Goal: Check status: Check status

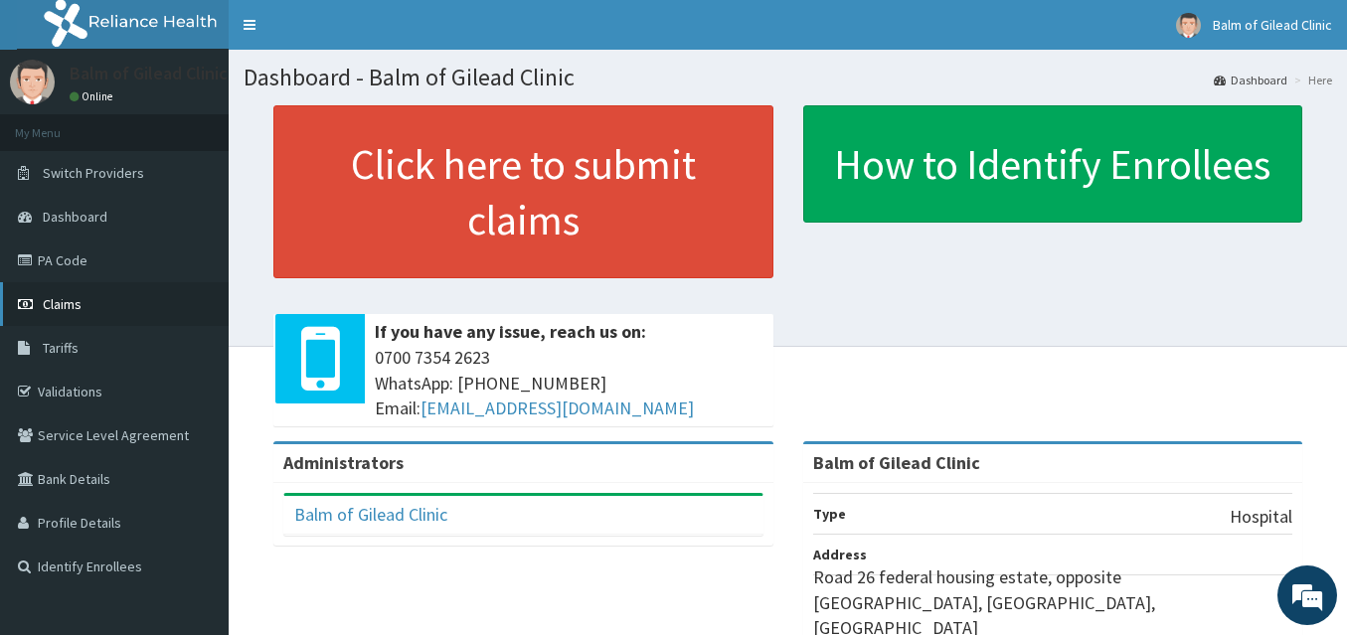
click at [75, 308] on span "Claims" at bounding box center [62, 304] width 39 height 18
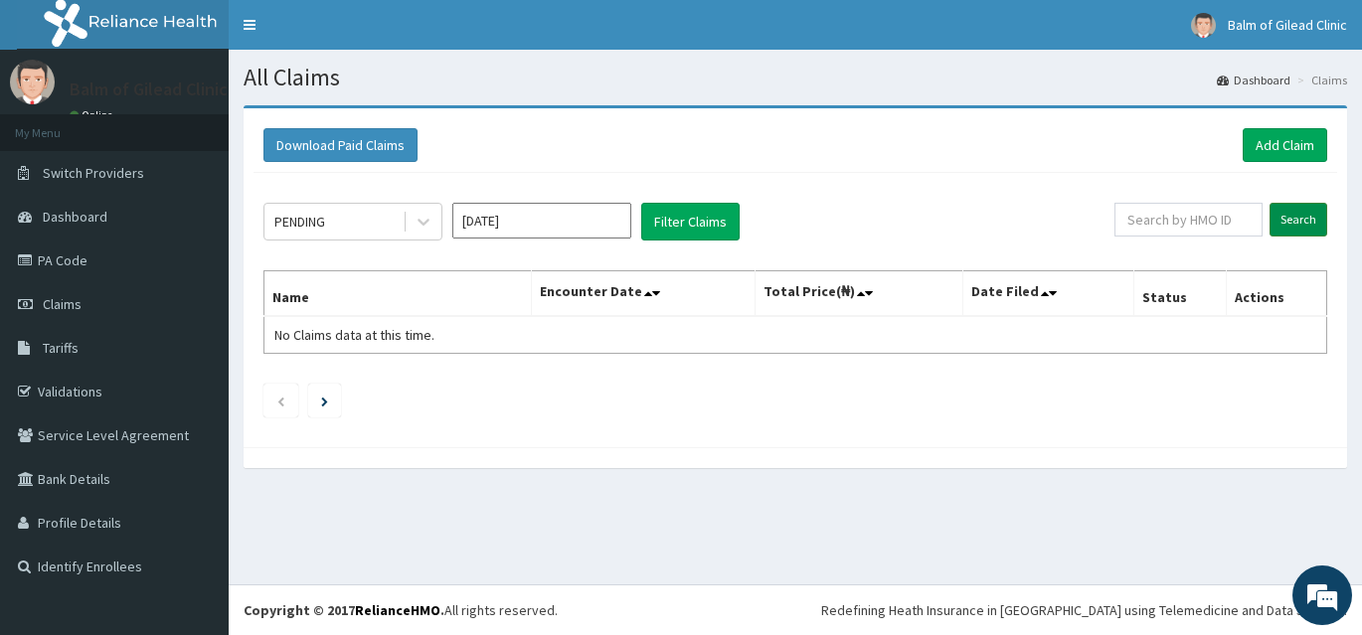
click at [1295, 219] on input "Search" at bounding box center [1298, 220] width 58 height 34
click at [61, 251] on link "PA Code" at bounding box center [114, 261] width 229 height 44
click at [424, 219] on icon at bounding box center [424, 222] width 20 height 20
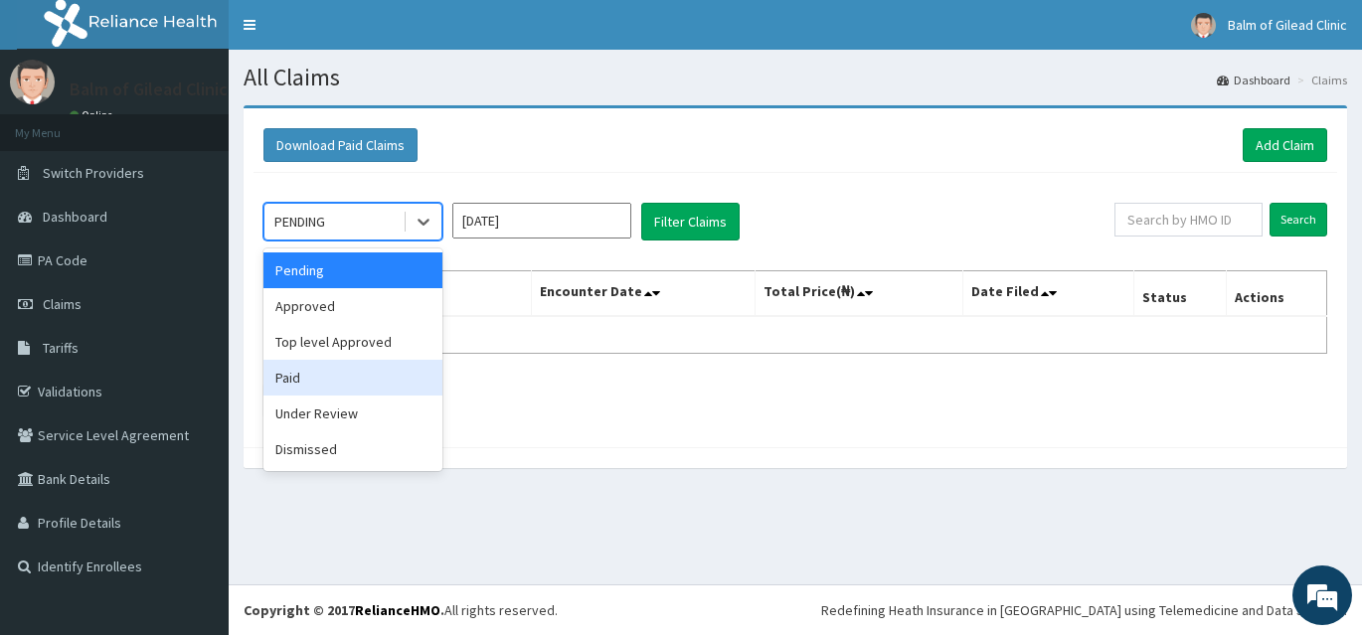
click at [309, 380] on div "Paid" at bounding box center [352, 378] width 179 height 36
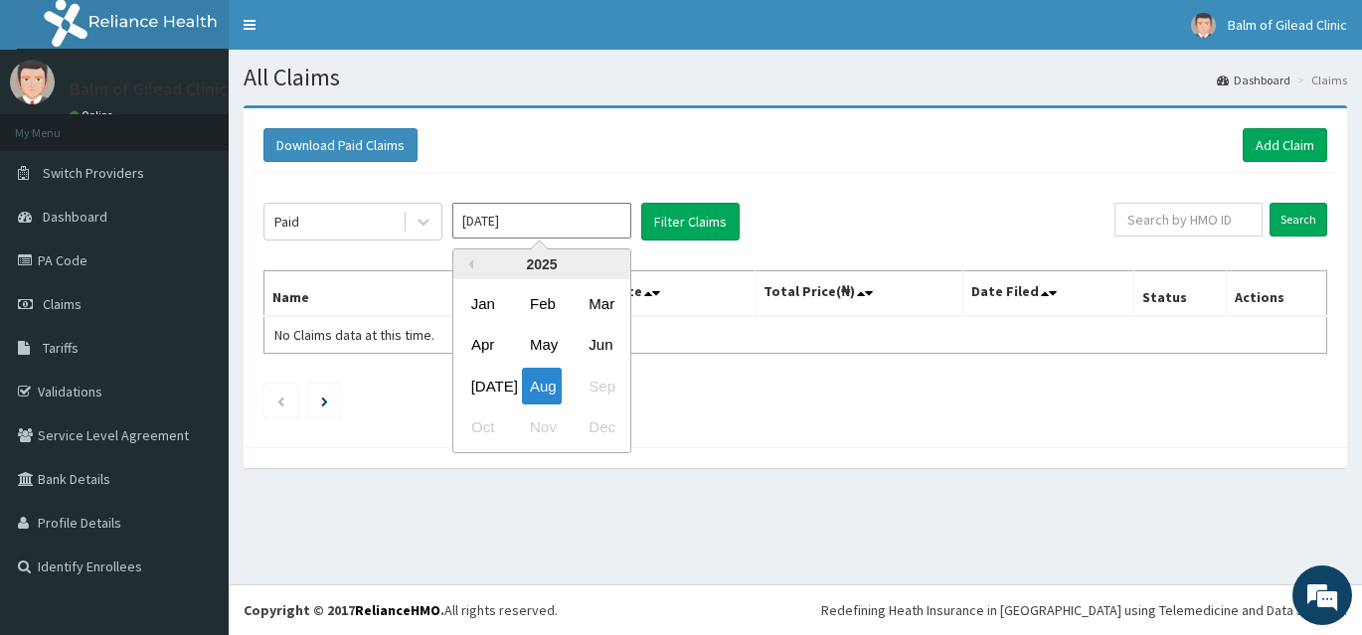
click at [599, 221] on input "[DATE]" at bounding box center [541, 221] width 179 height 36
click at [482, 392] on div "[DATE]" at bounding box center [483, 386] width 40 height 37
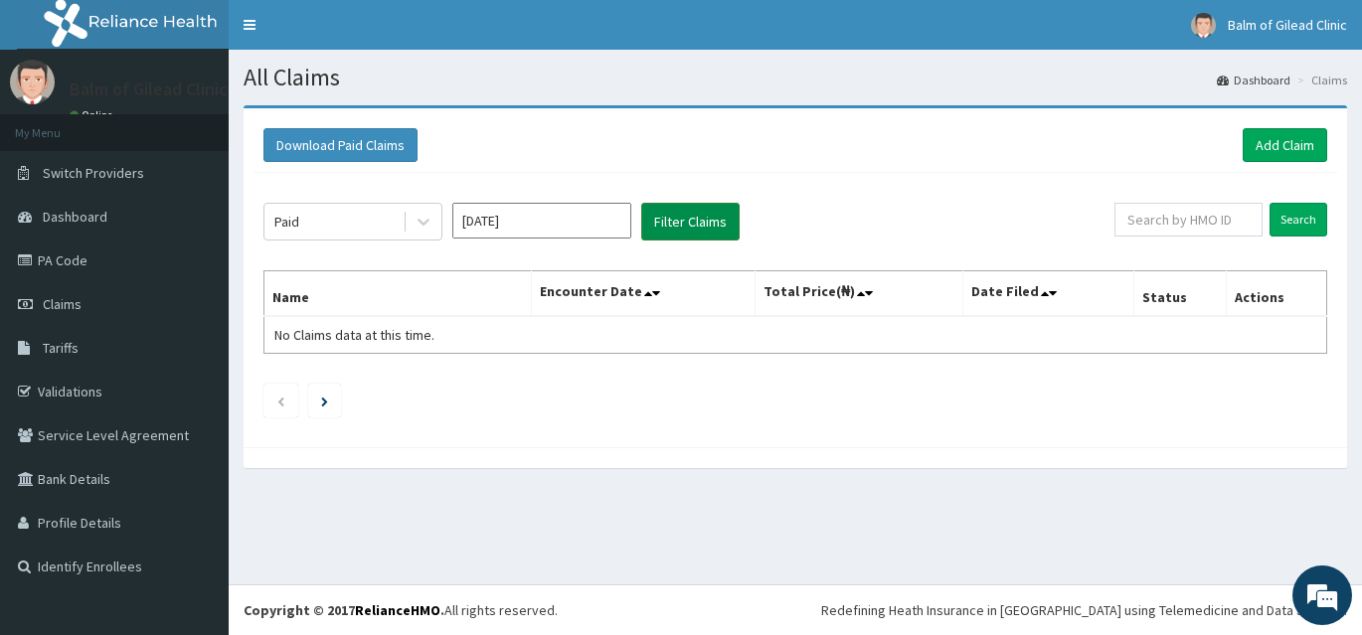
click at [677, 225] on button "Filter Claims" at bounding box center [690, 222] width 98 height 38
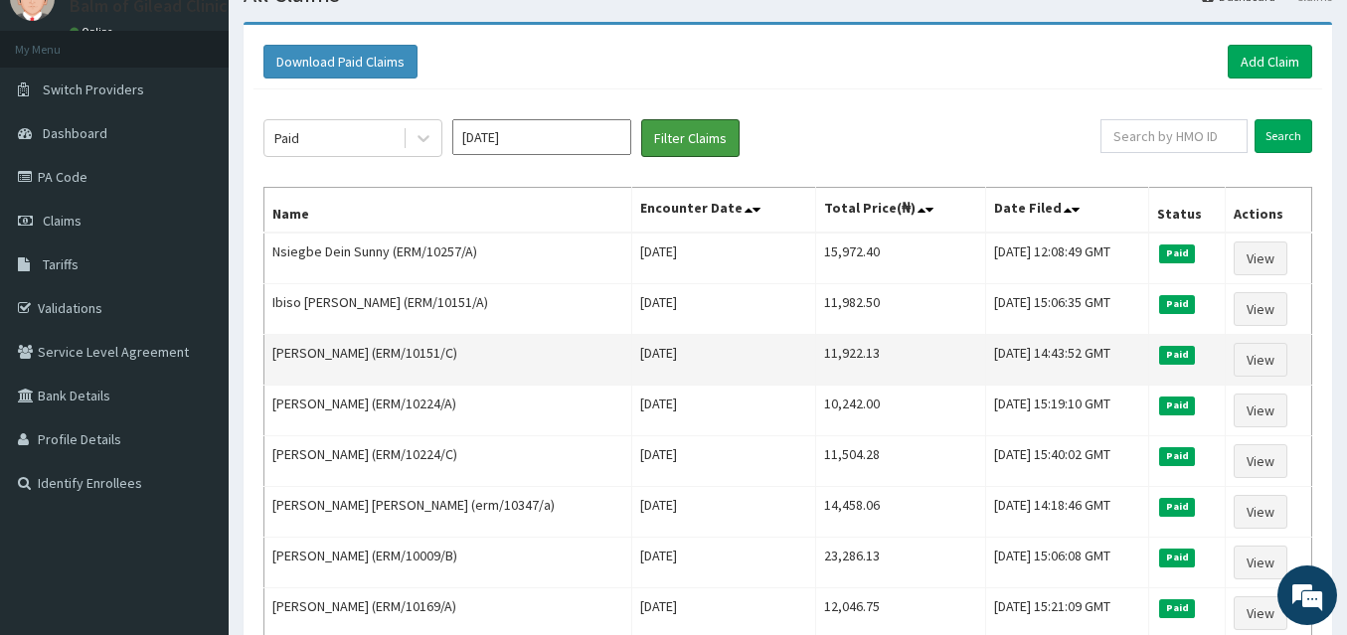
scroll to position [99, 0]
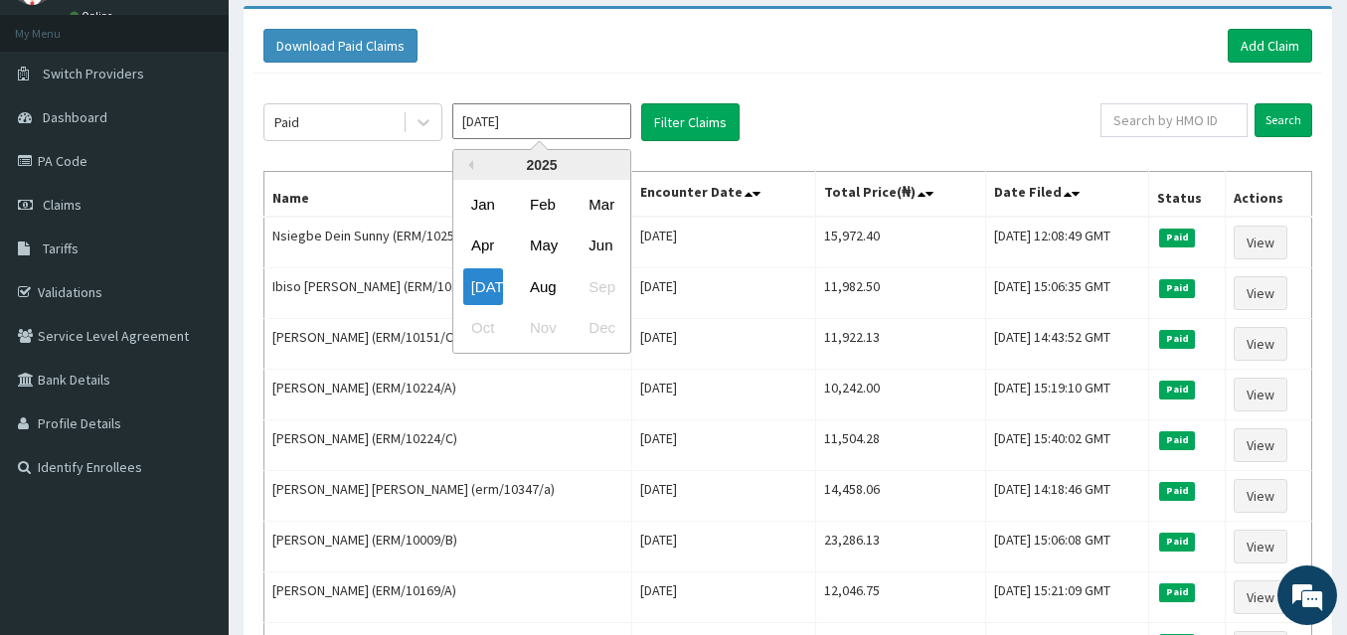
click at [536, 120] on input "[DATE]" at bounding box center [541, 121] width 179 height 36
click at [546, 291] on div "Aug" at bounding box center [542, 286] width 40 height 37
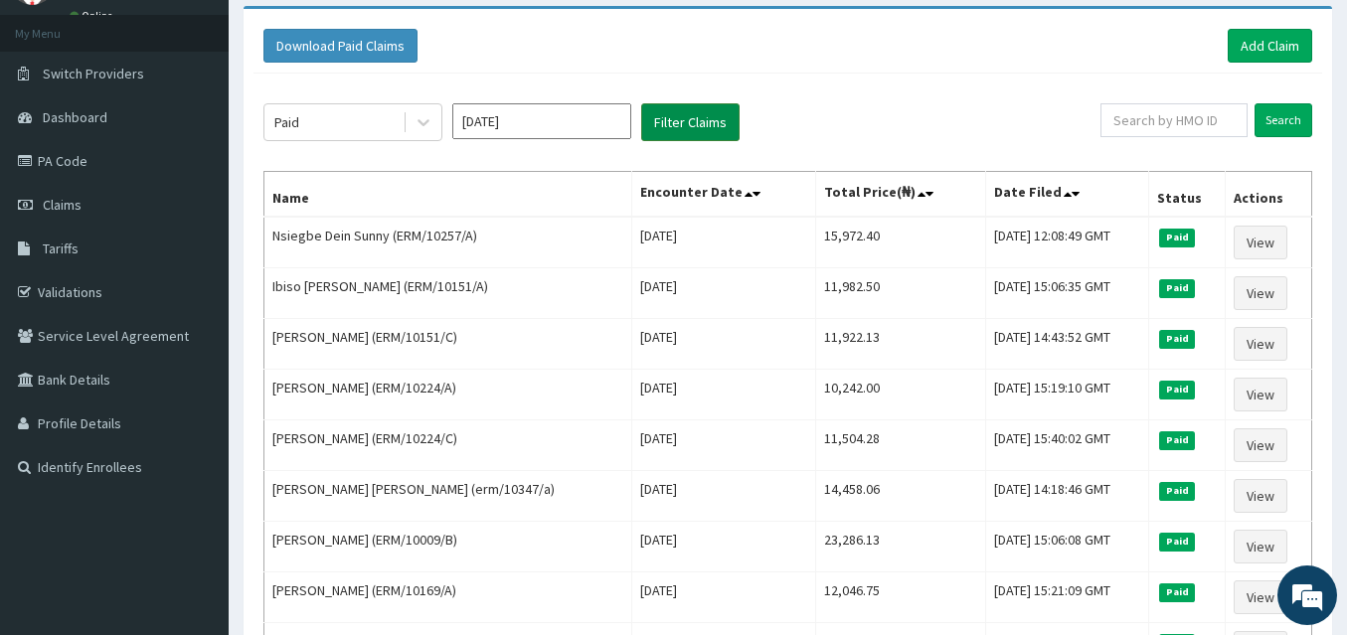
click at [679, 116] on button "Filter Claims" at bounding box center [690, 122] width 98 height 38
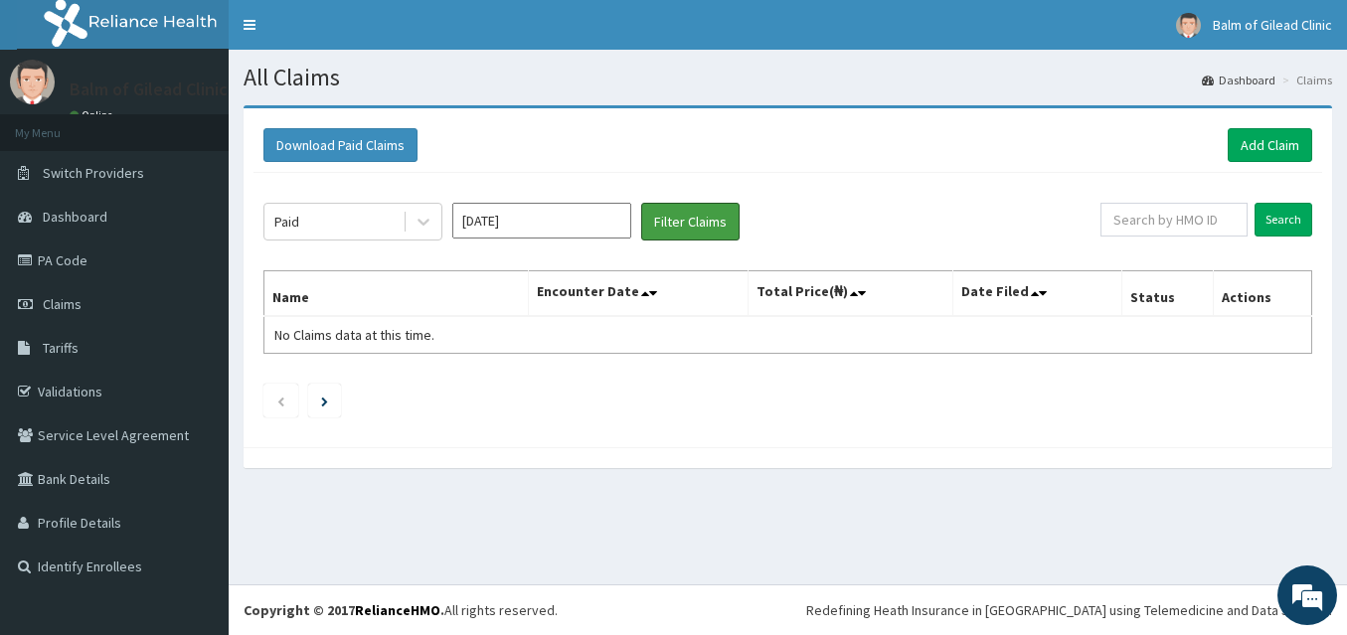
scroll to position [0, 0]
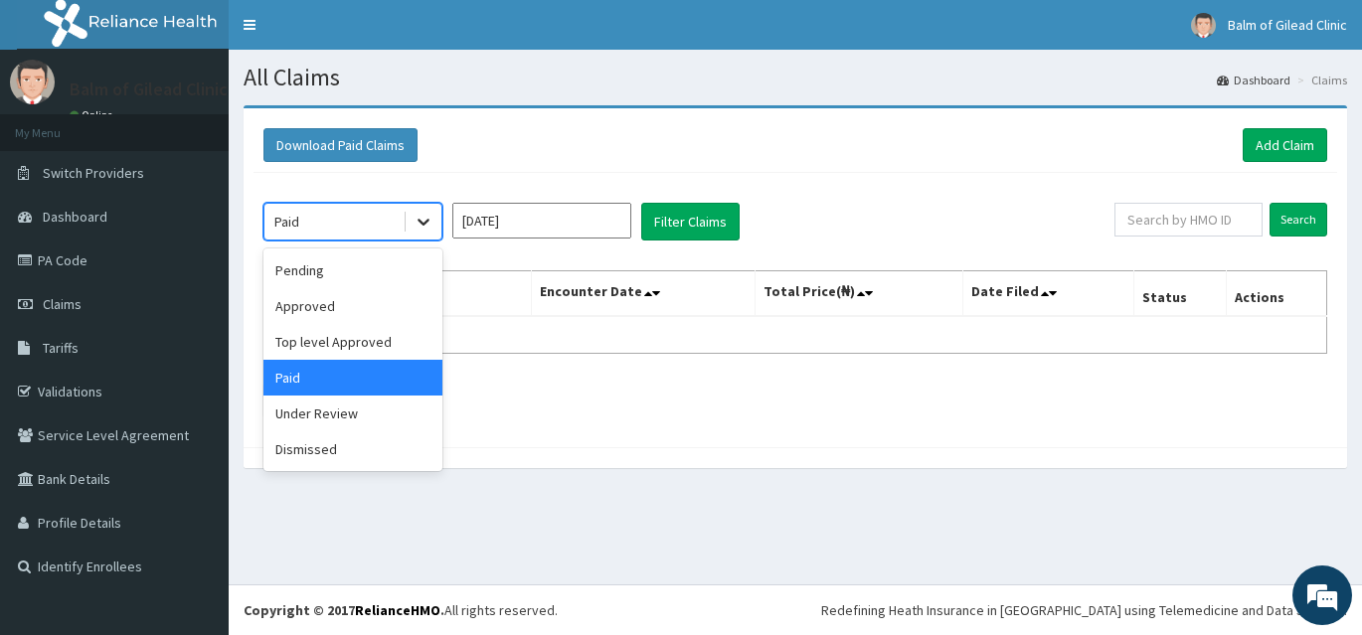
click at [420, 223] on icon at bounding box center [424, 223] width 12 height 7
click at [530, 221] on input "[DATE]" at bounding box center [541, 221] width 179 height 36
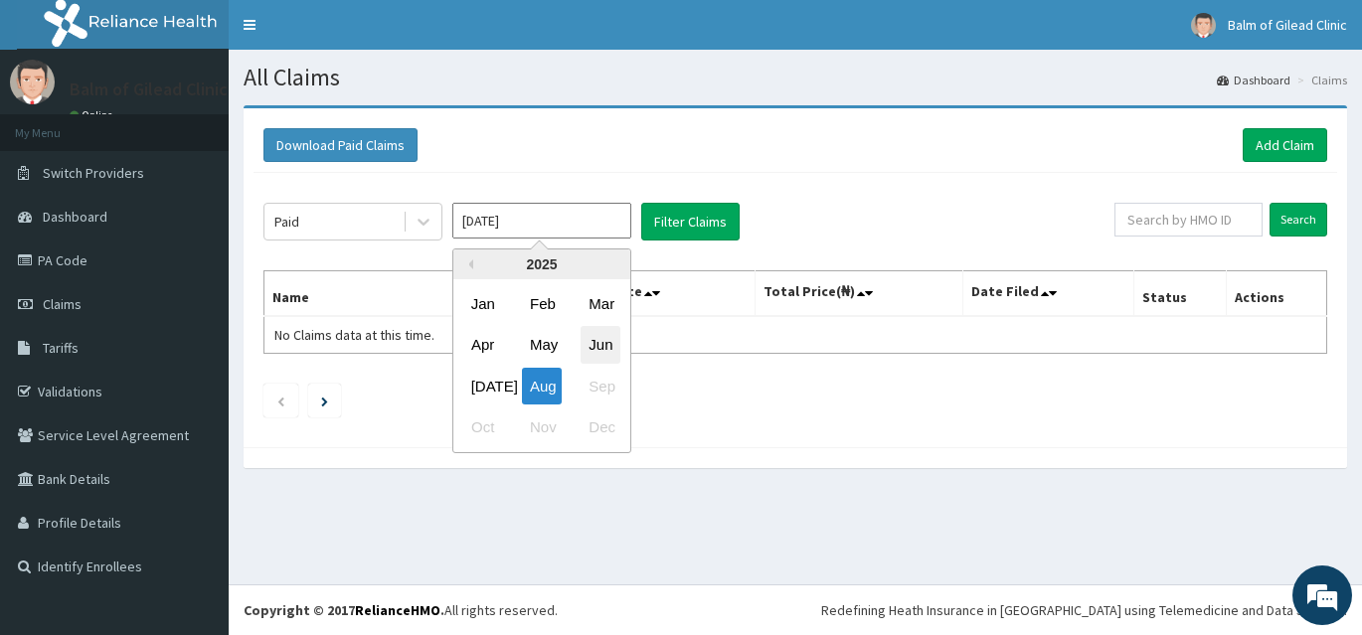
click at [598, 345] on div "Jun" at bounding box center [601, 345] width 40 height 37
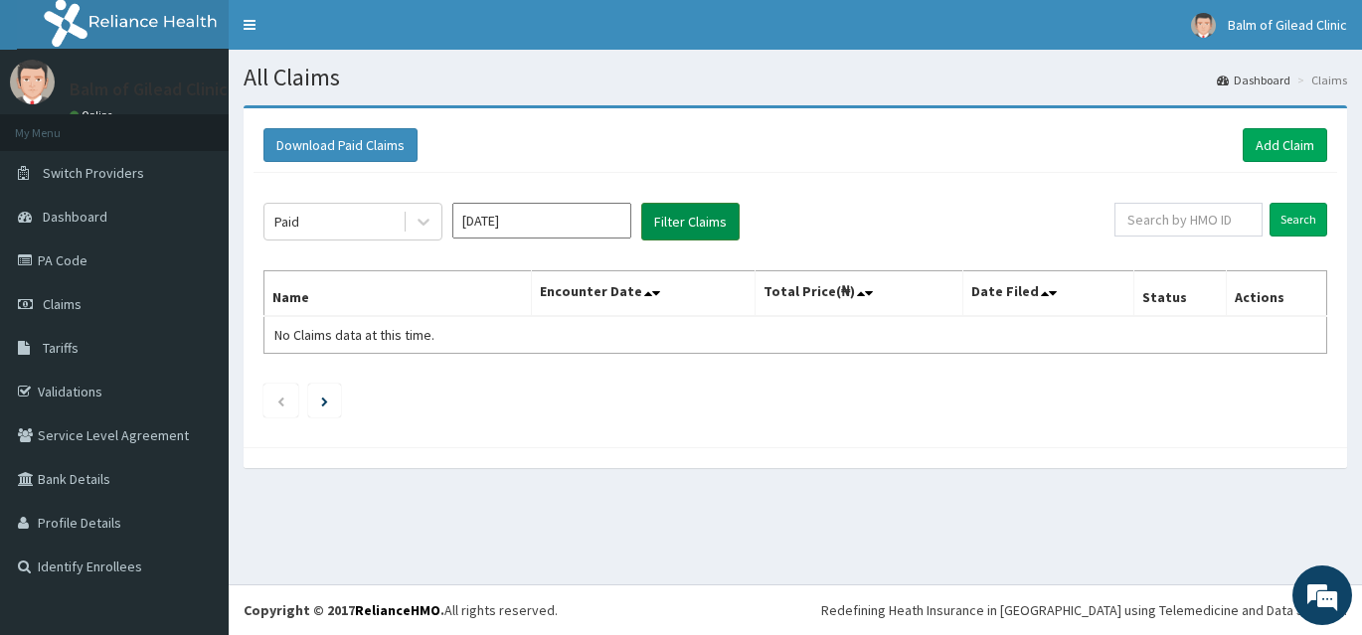
click at [670, 215] on button "Filter Claims" at bounding box center [690, 222] width 98 height 38
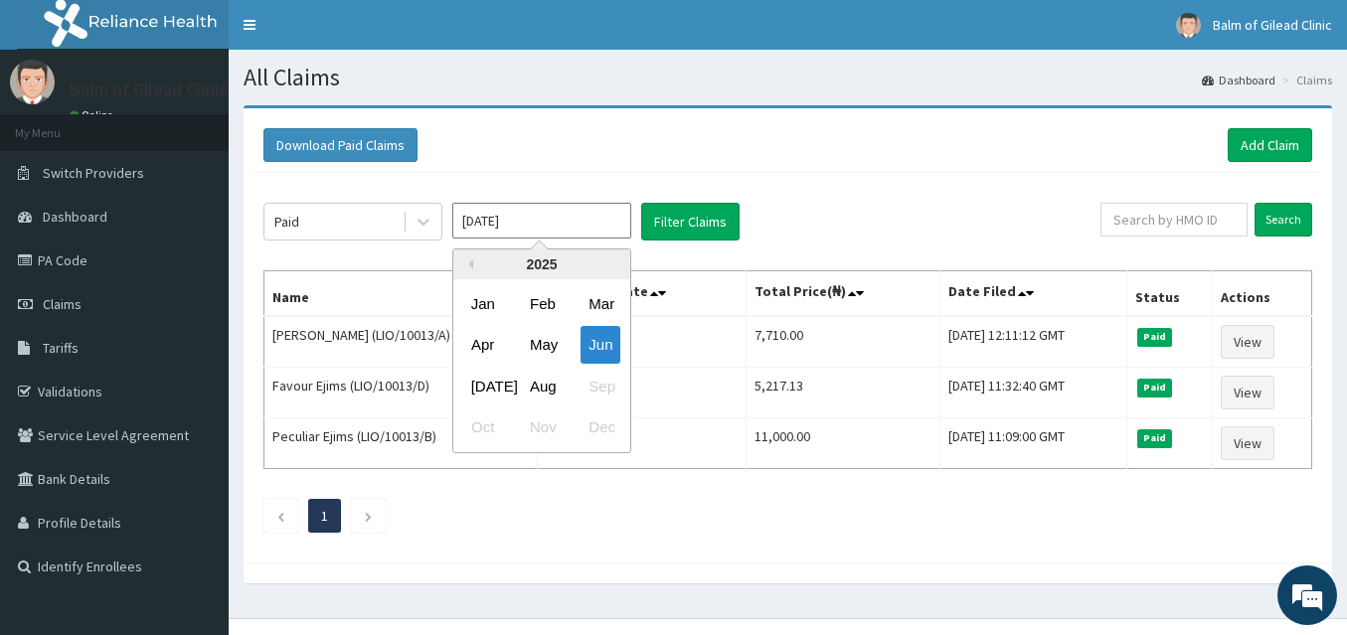
click at [562, 218] on input "[DATE]" at bounding box center [541, 221] width 179 height 36
click at [542, 344] on div "May" at bounding box center [542, 345] width 40 height 37
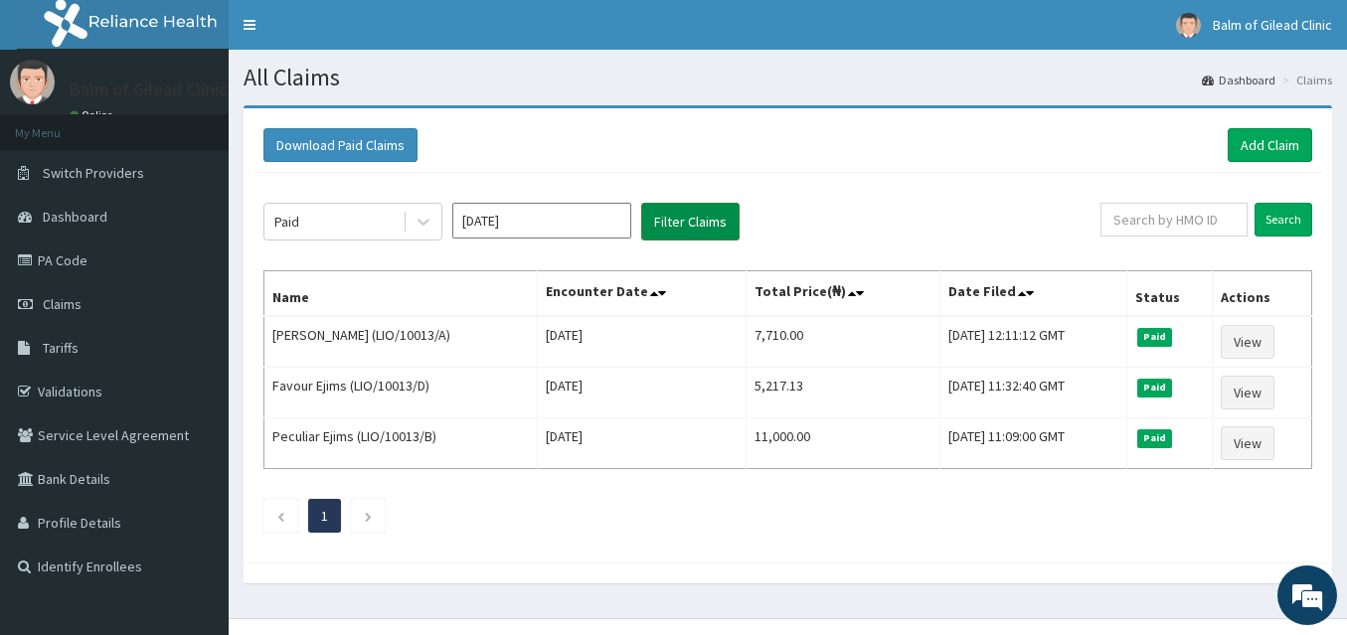
click at [684, 219] on button "Filter Claims" at bounding box center [690, 222] width 98 height 38
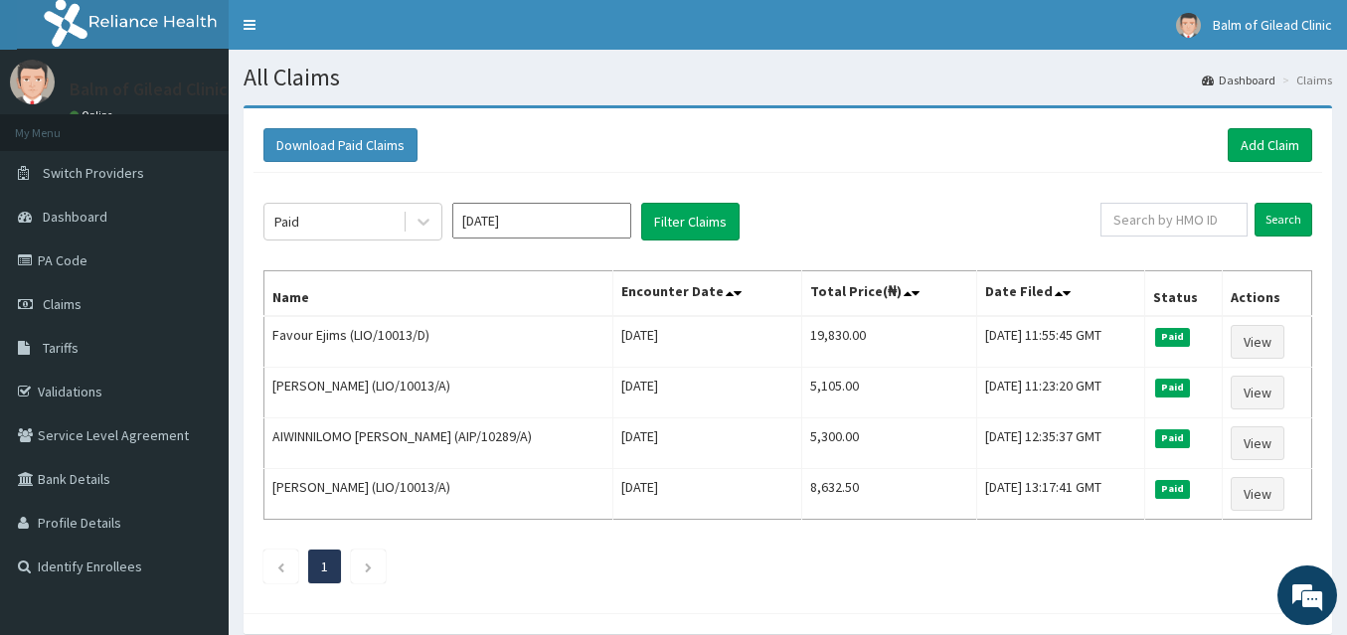
click at [573, 221] on input "[DATE]" at bounding box center [541, 221] width 179 height 36
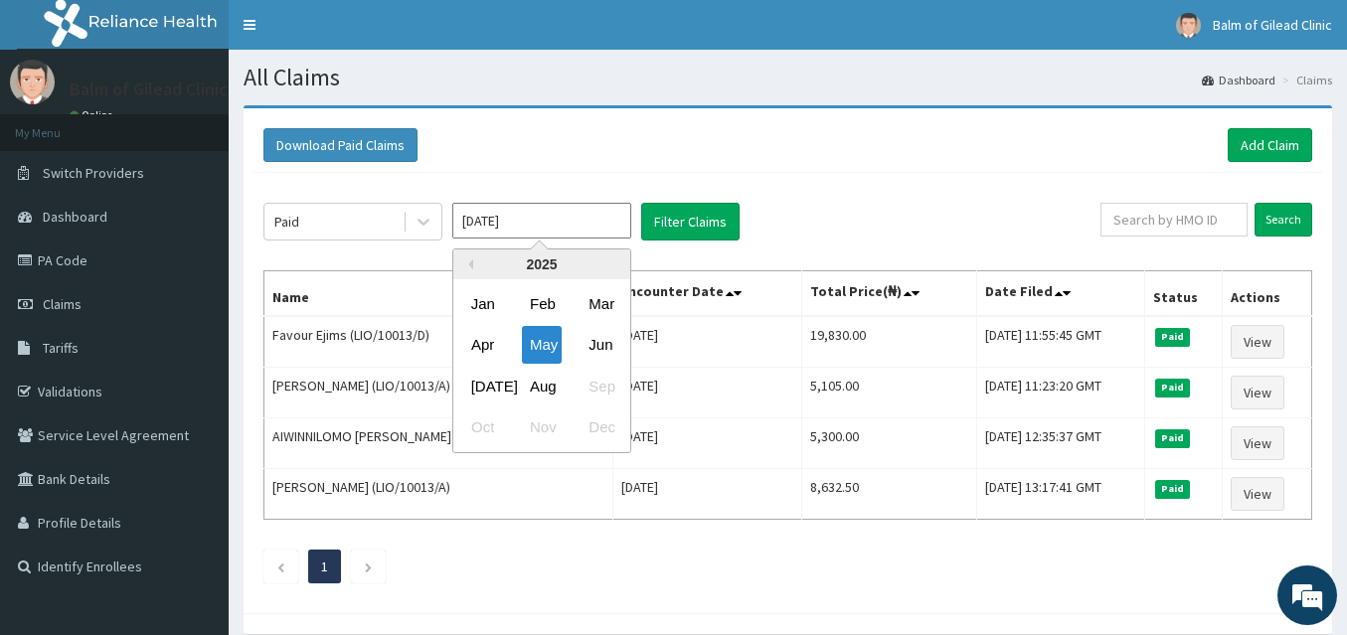
click at [483, 303] on div "Jan" at bounding box center [483, 303] width 40 height 37
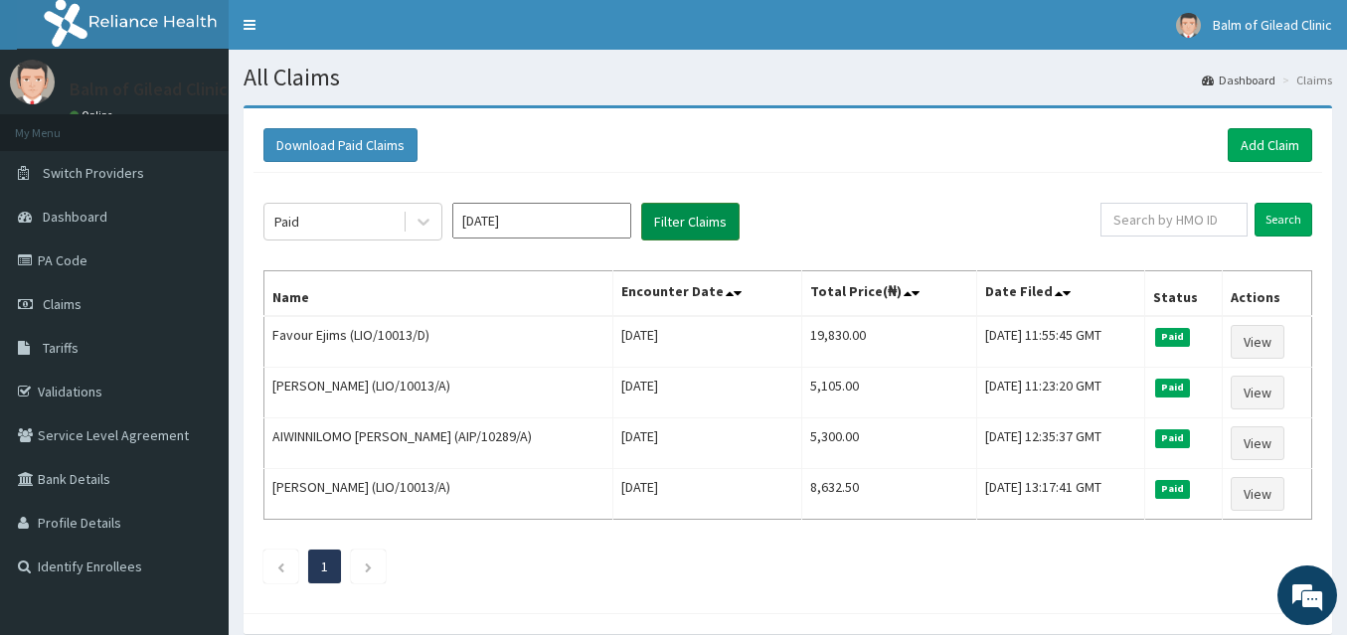
click at [690, 227] on button "Filter Claims" at bounding box center [690, 222] width 98 height 38
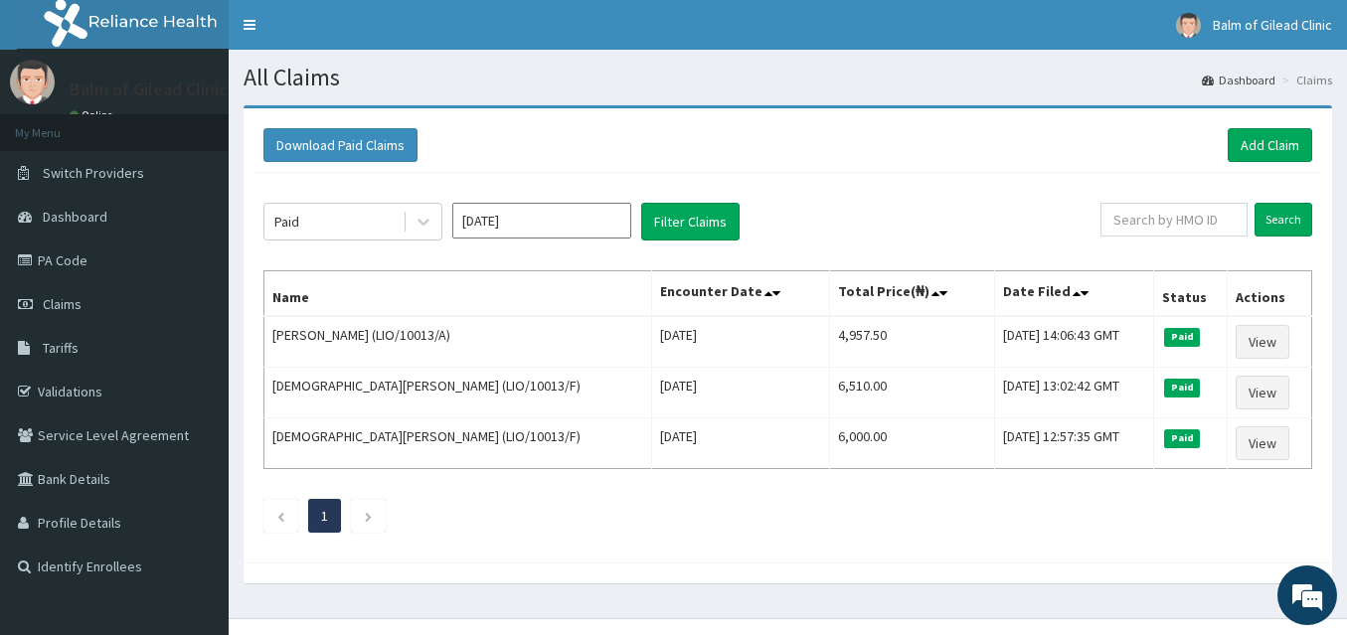
click at [543, 221] on input "[DATE]" at bounding box center [541, 221] width 179 height 36
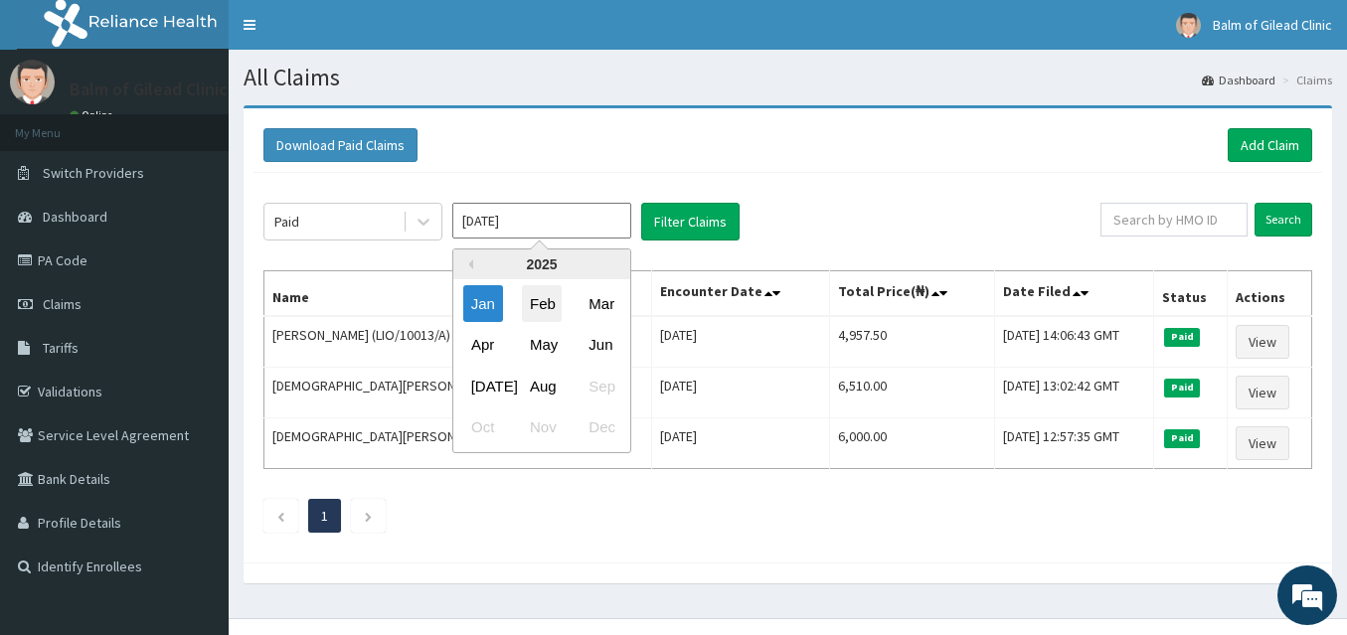
click at [546, 298] on div "Feb" at bounding box center [542, 303] width 40 height 37
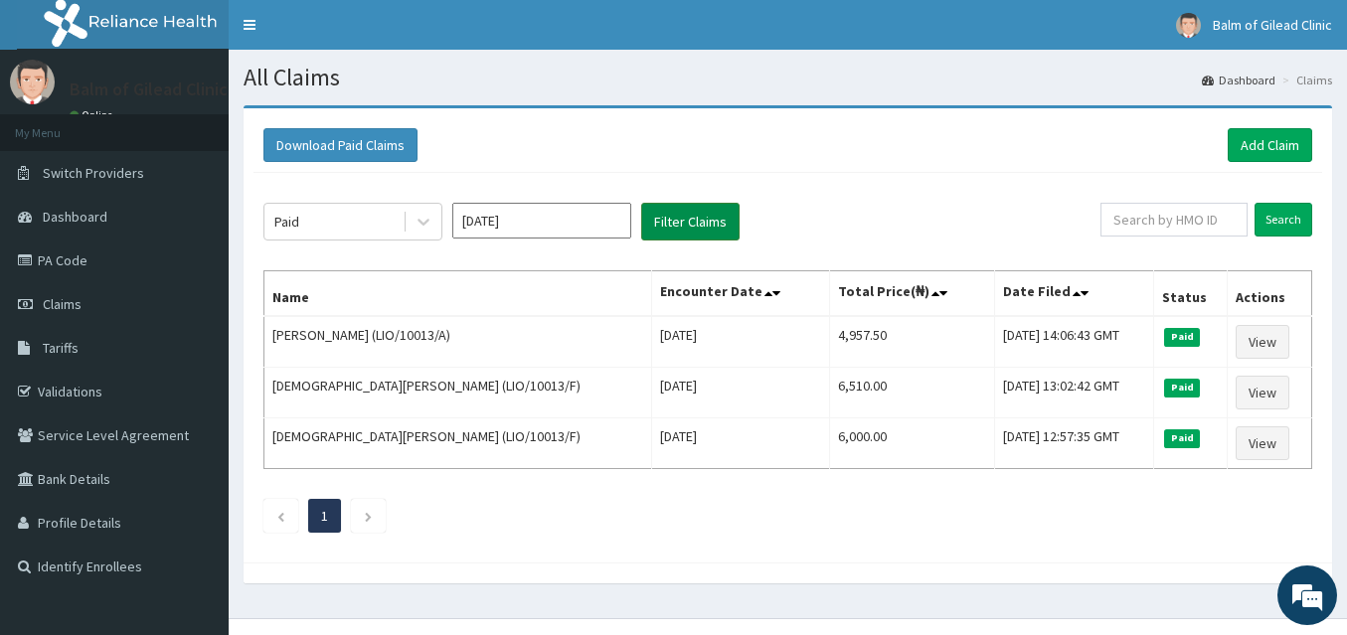
click at [667, 215] on button "Filter Claims" at bounding box center [690, 222] width 98 height 38
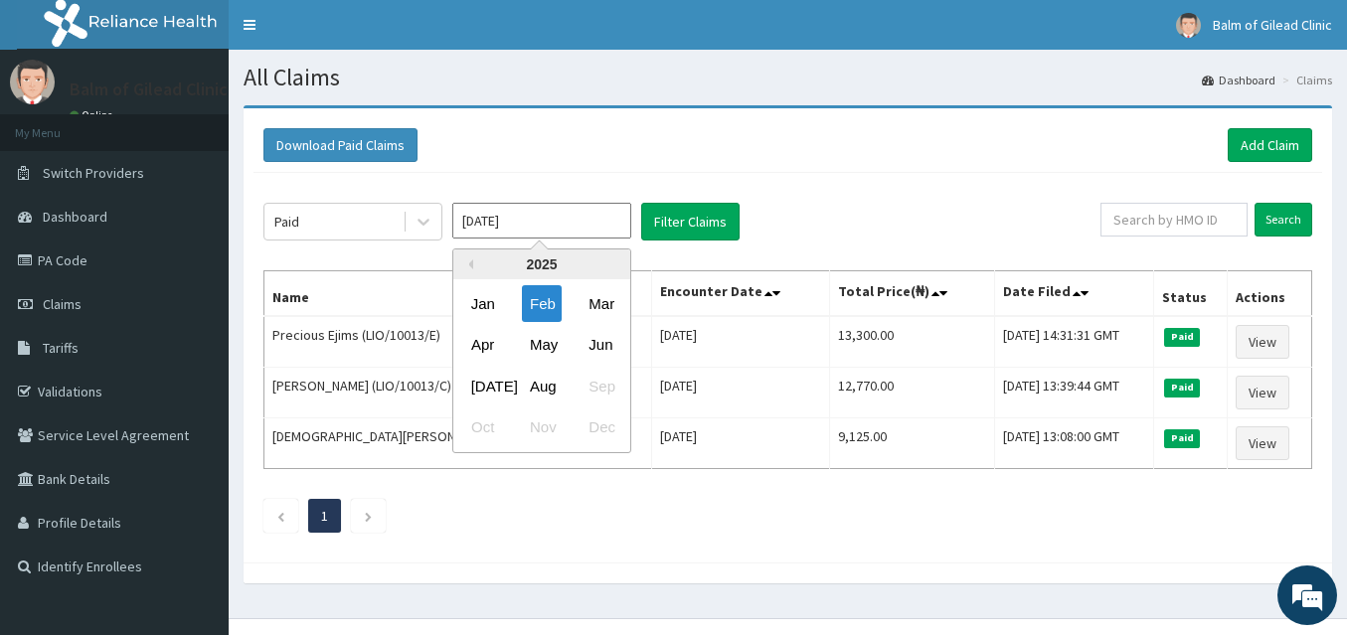
click at [566, 219] on input "[DATE]" at bounding box center [541, 221] width 179 height 36
click at [598, 305] on div "Mar" at bounding box center [601, 303] width 40 height 37
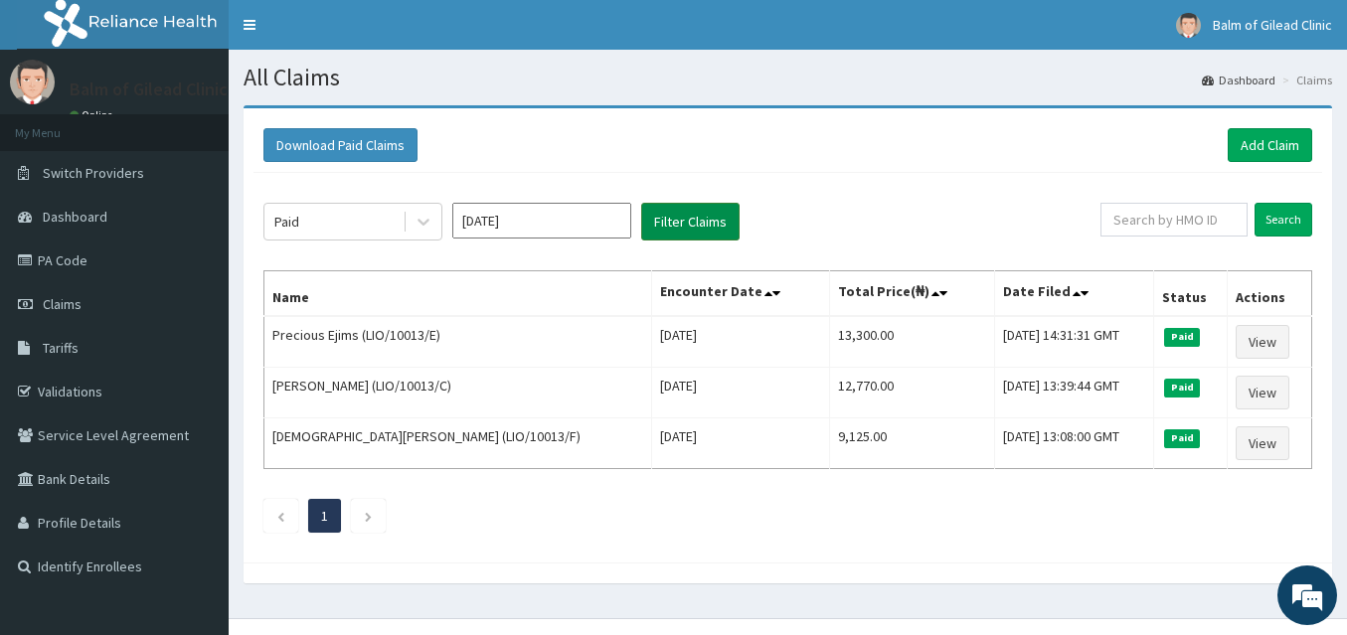
click at [684, 223] on button "Filter Claims" at bounding box center [690, 222] width 98 height 38
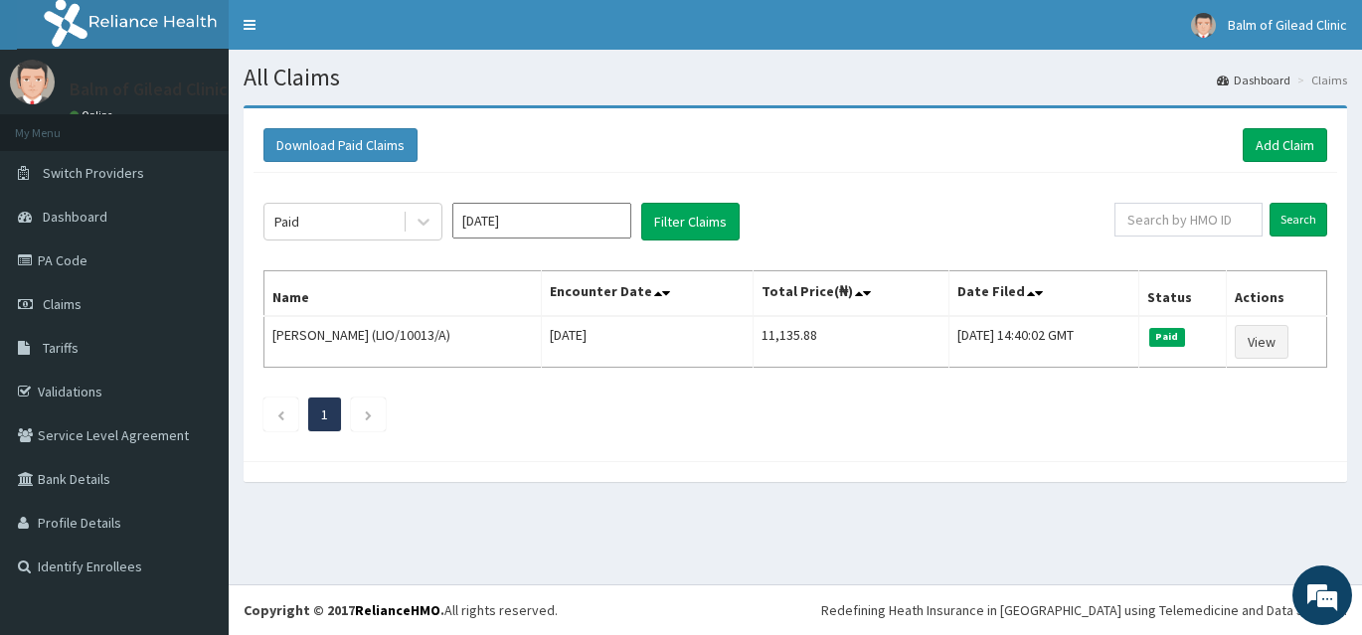
click at [576, 223] on input "[DATE]" at bounding box center [541, 221] width 179 height 36
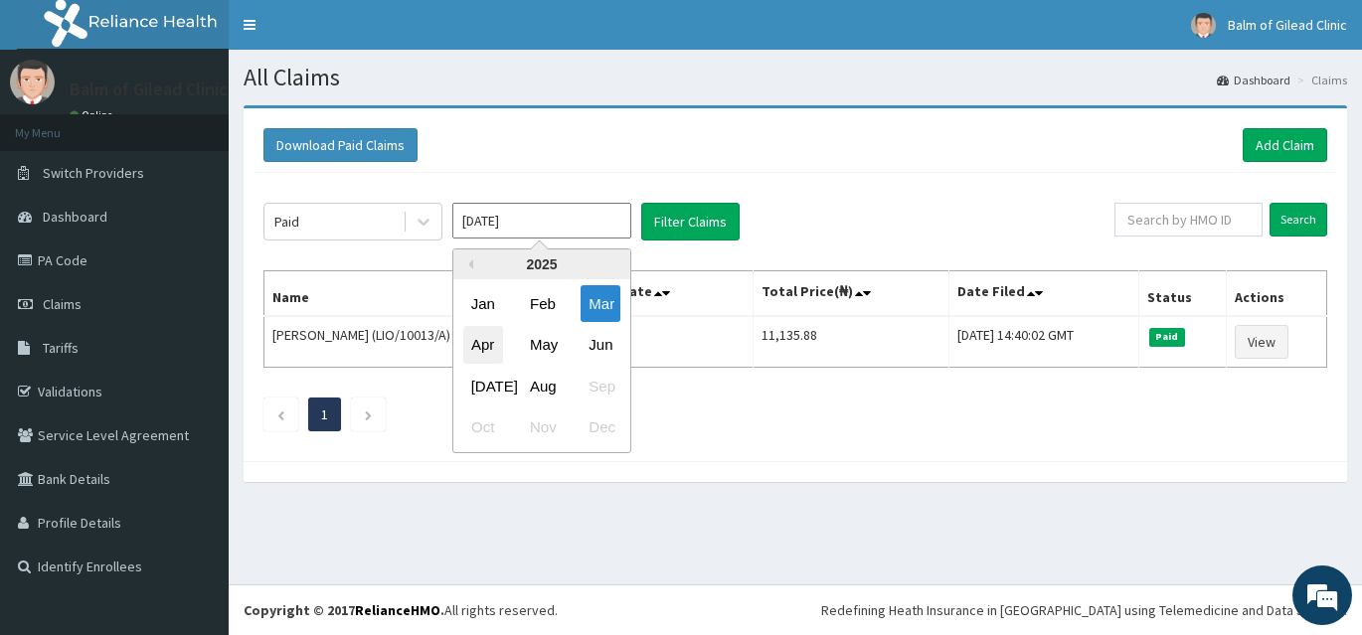
click at [490, 348] on div "Apr" at bounding box center [483, 345] width 40 height 37
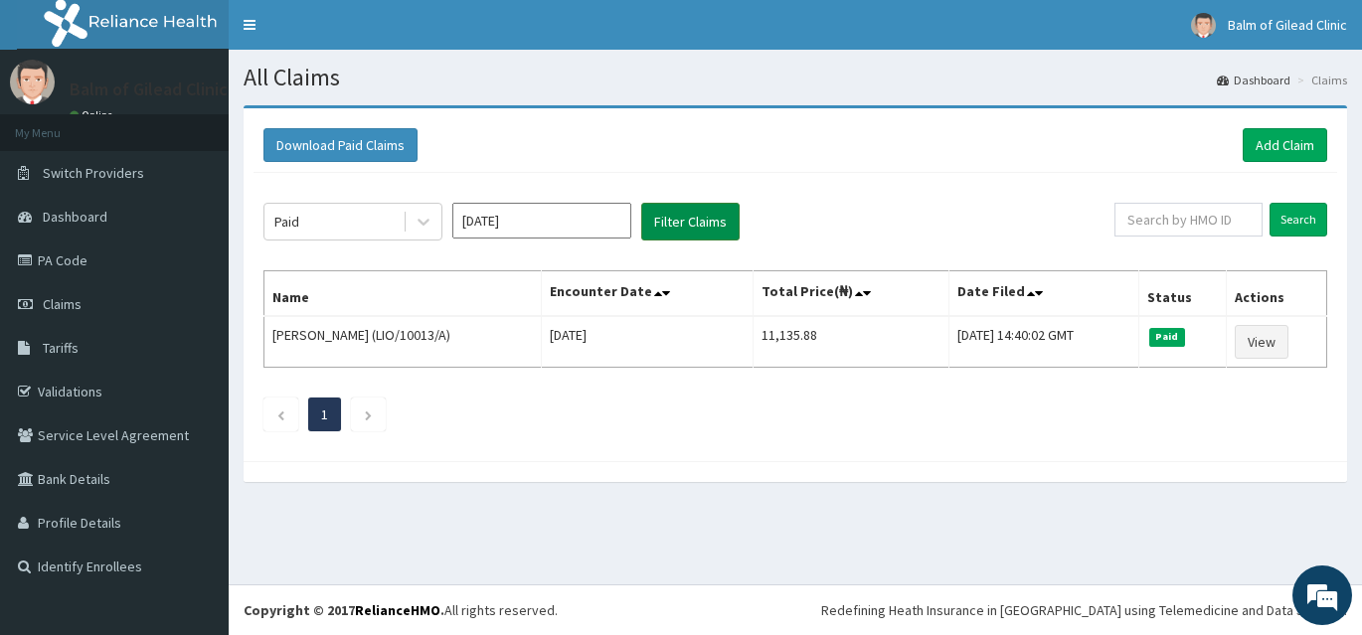
click at [704, 224] on button "Filter Claims" at bounding box center [690, 222] width 98 height 38
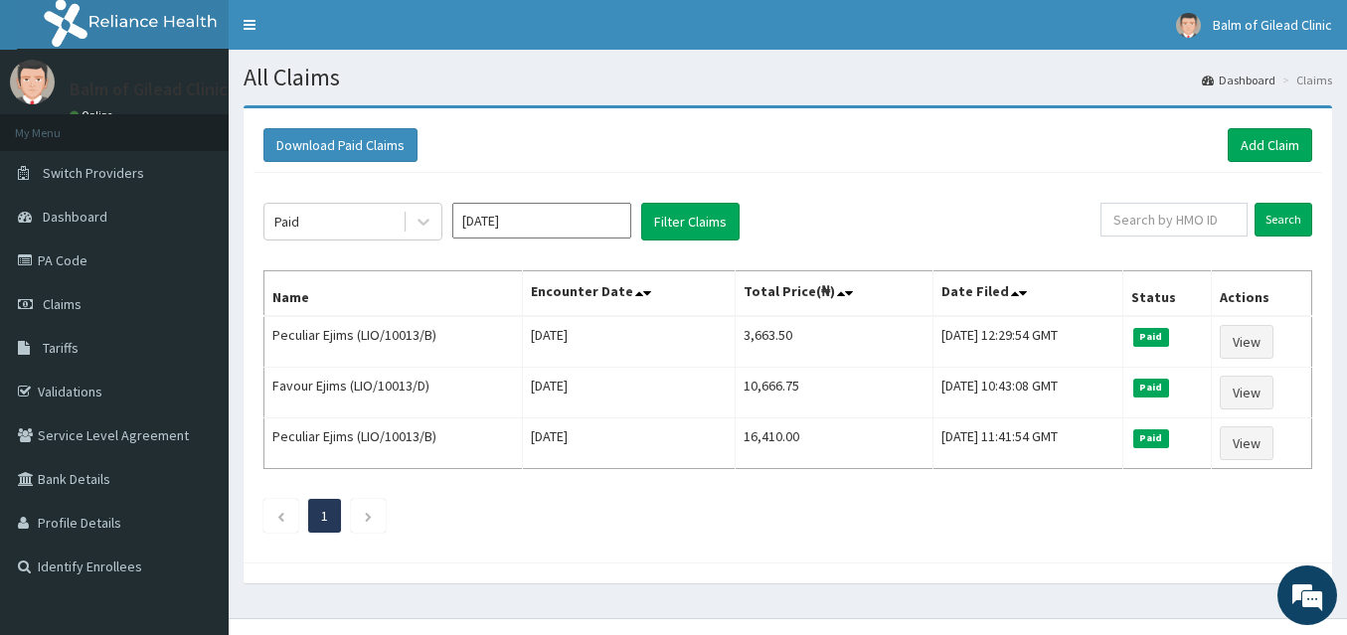
click at [548, 214] on input "[DATE]" at bounding box center [541, 221] width 179 height 36
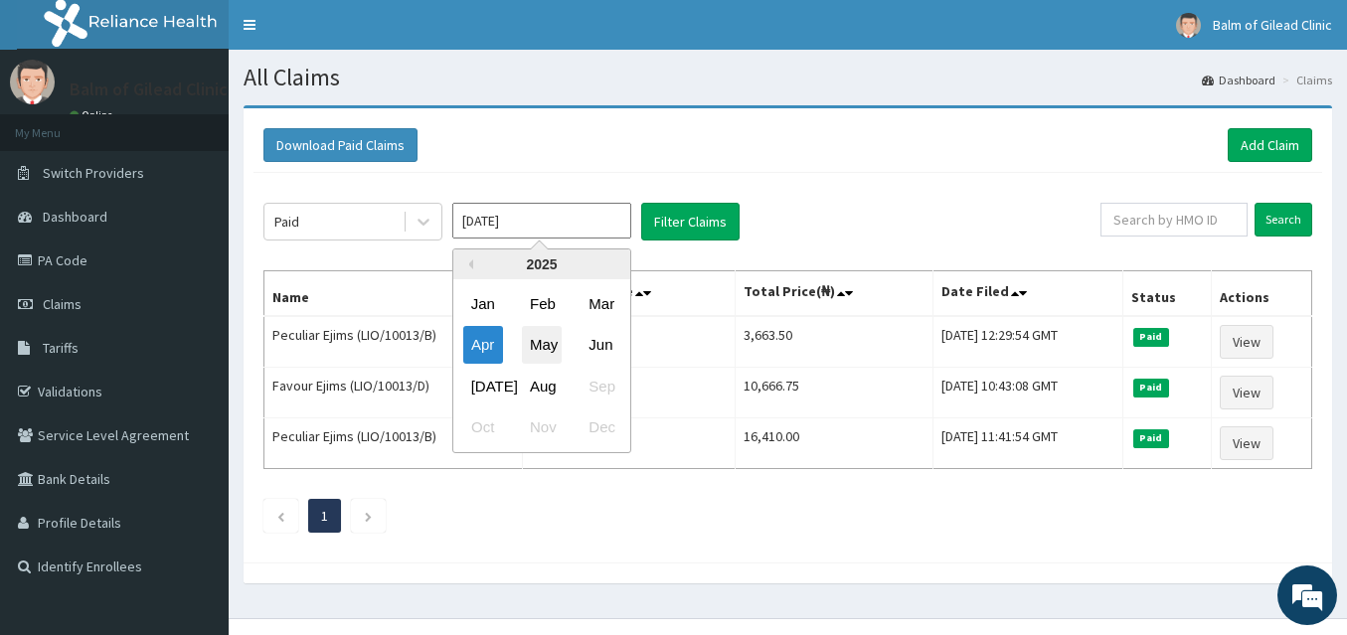
click at [549, 345] on div "May" at bounding box center [542, 345] width 40 height 37
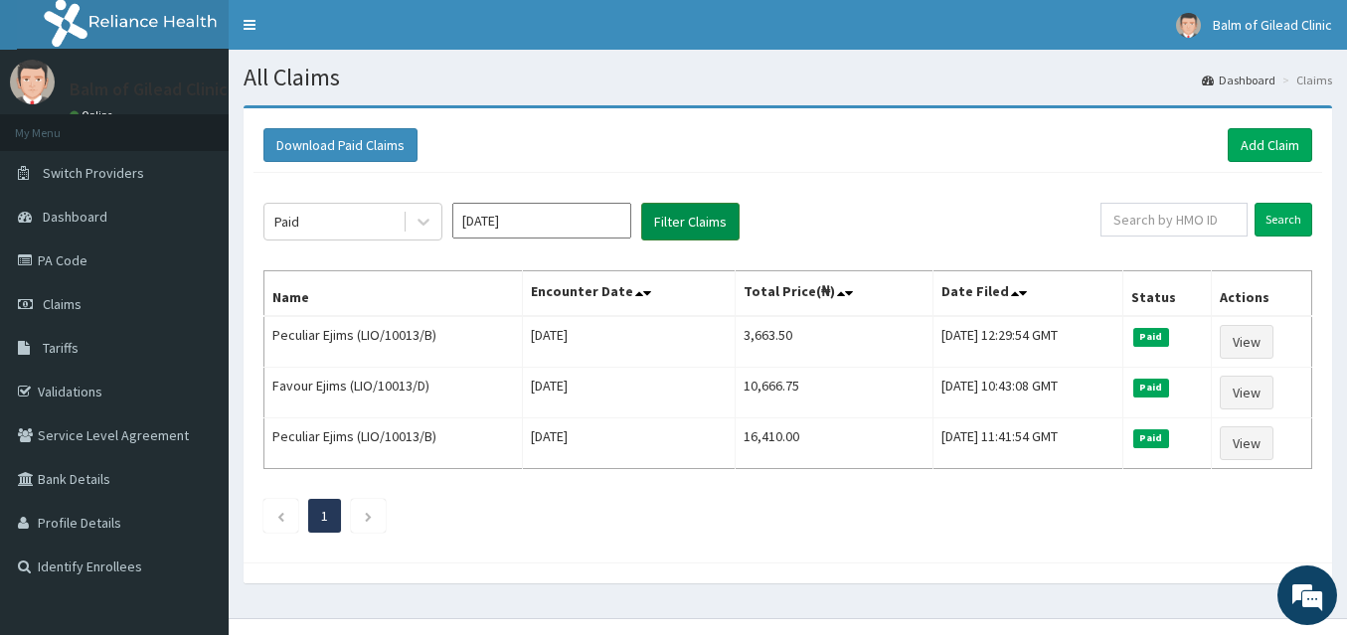
click at [670, 220] on button "Filter Claims" at bounding box center [690, 222] width 98 height 38
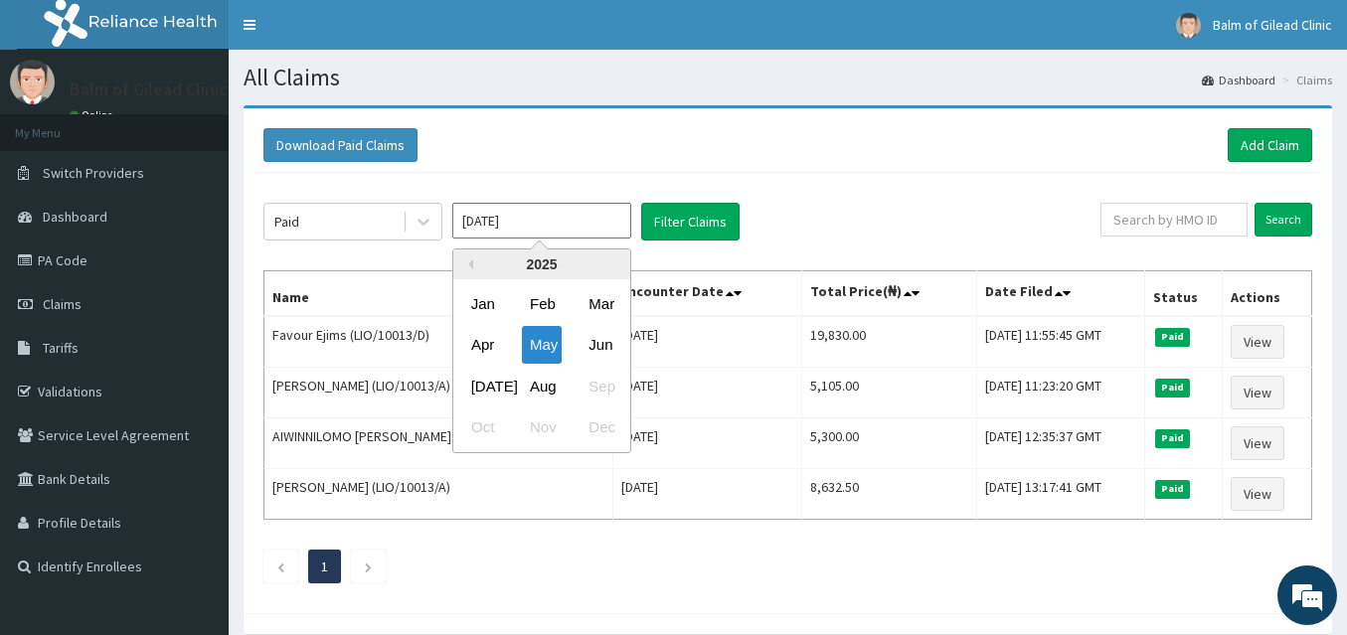
click at [573, 218] on input "[DATE]" at bounding box center [541, 221] width 179 height 36
click at [606, 345] on div "Jun" at bounding box center [601, 345] width 40 height 37
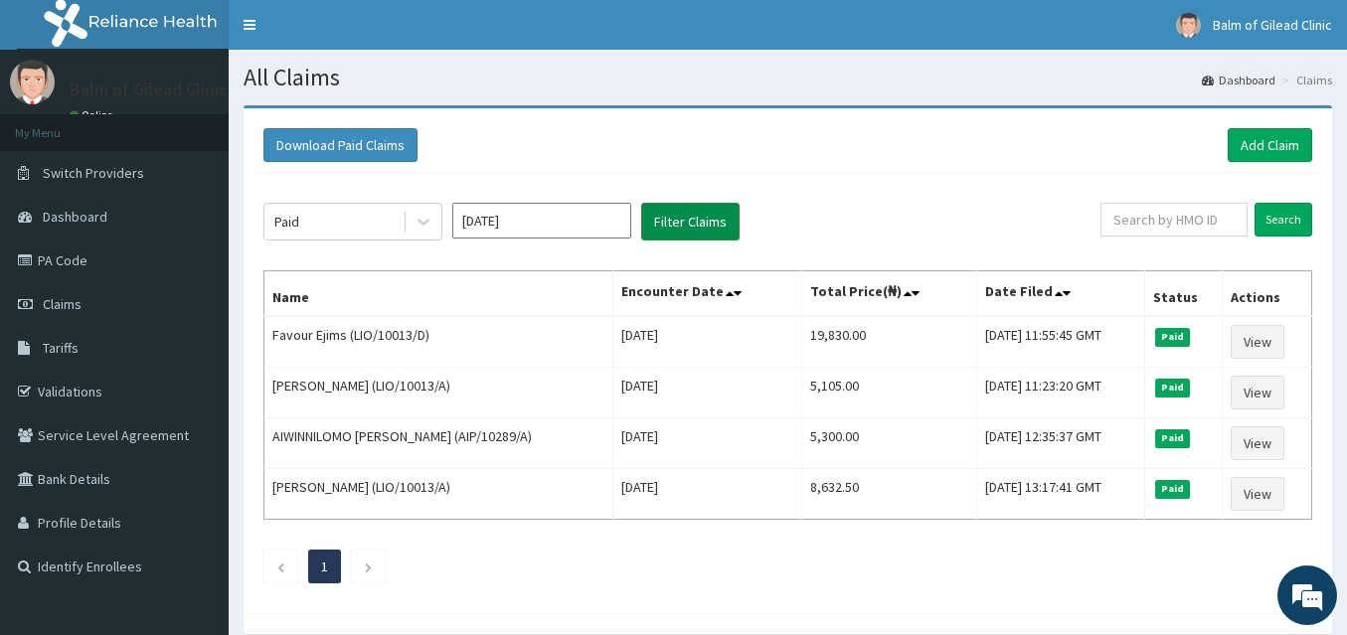
click at [684, 218] on button "Filter Claims" at bounding box center [690, 222] width 98 height 38
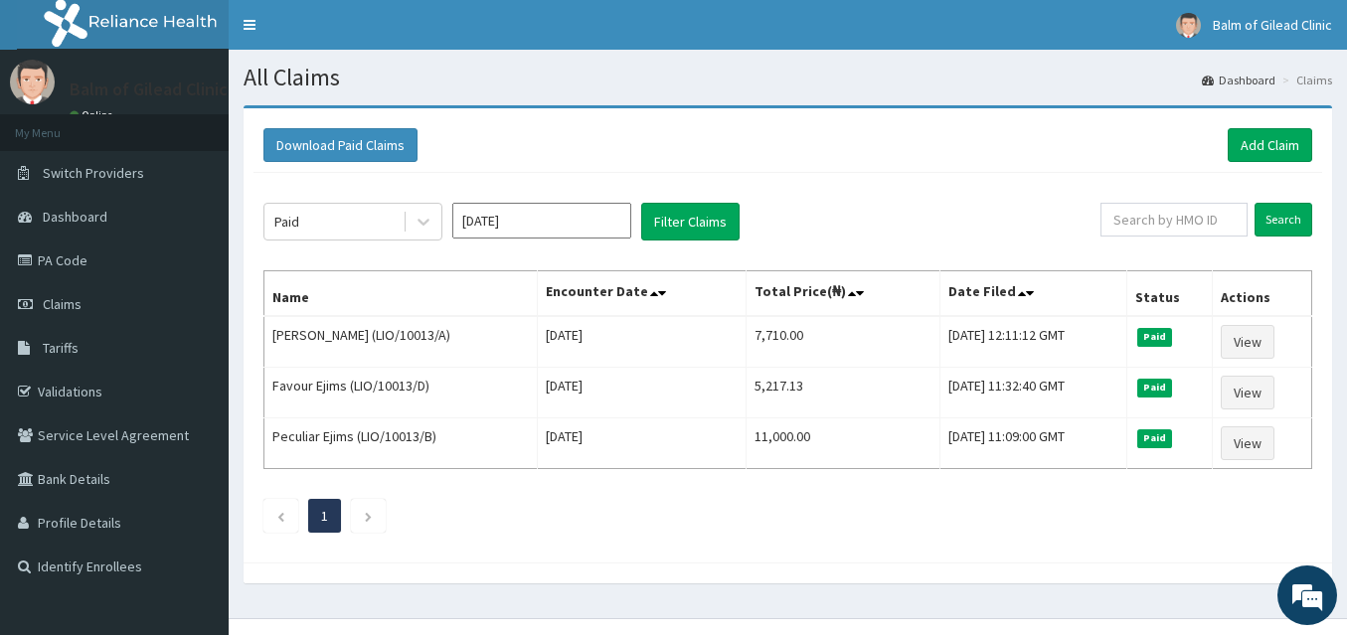
click at [553, 215] on input "[DATE]" at bounding box center [541, 221] width 179 height 36
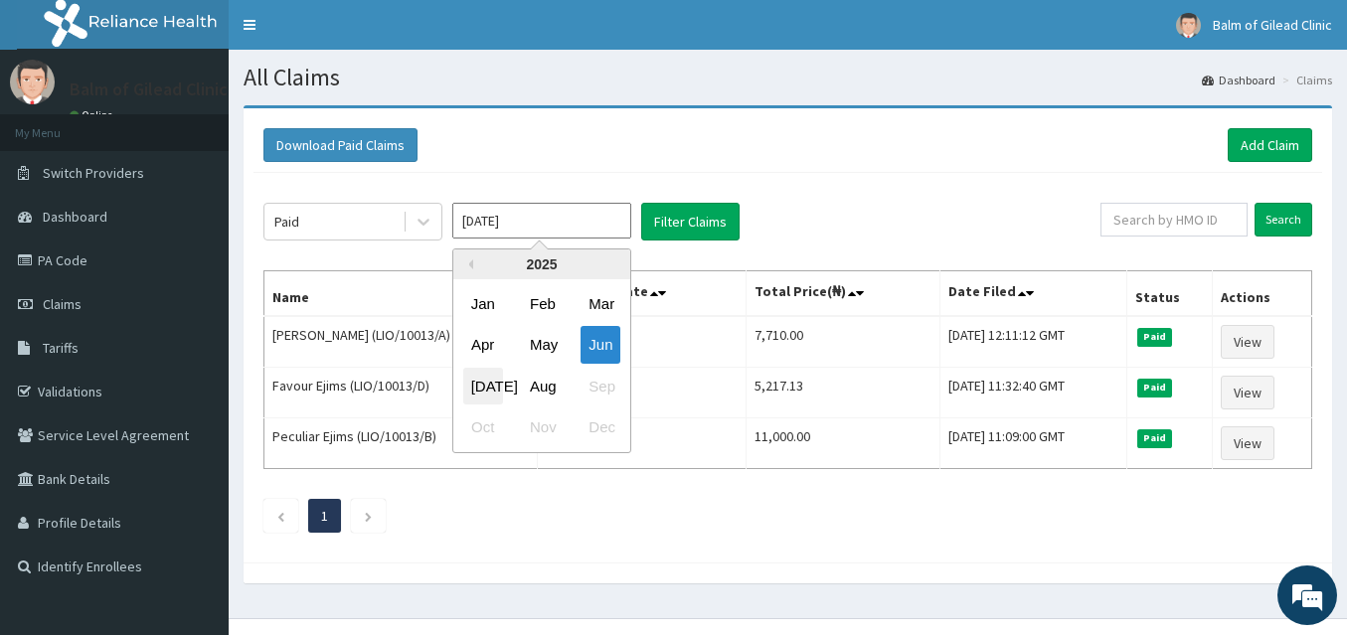
click at [488, 381] on div "[DATE]" at bounding box center [483, 386] width 40 height 37
type input "[DATE]"
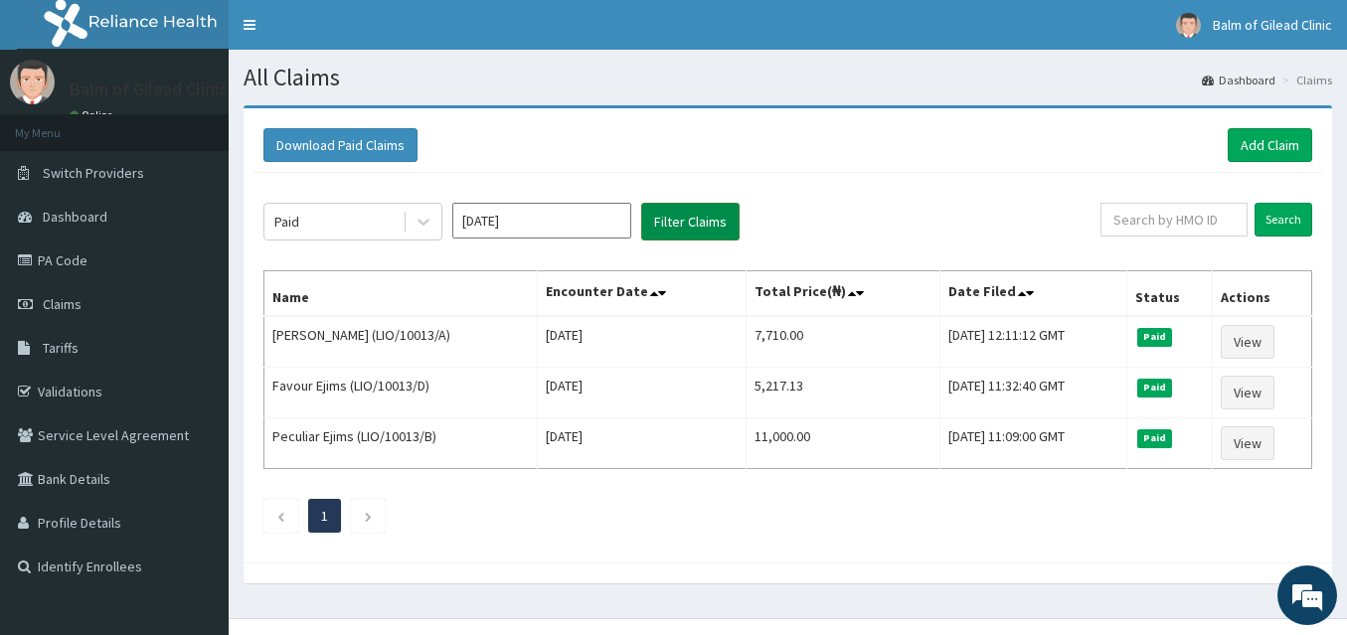
click at [689, 222] on button "Filter Claims" at bounding box center [690, 222] width 98 height 38
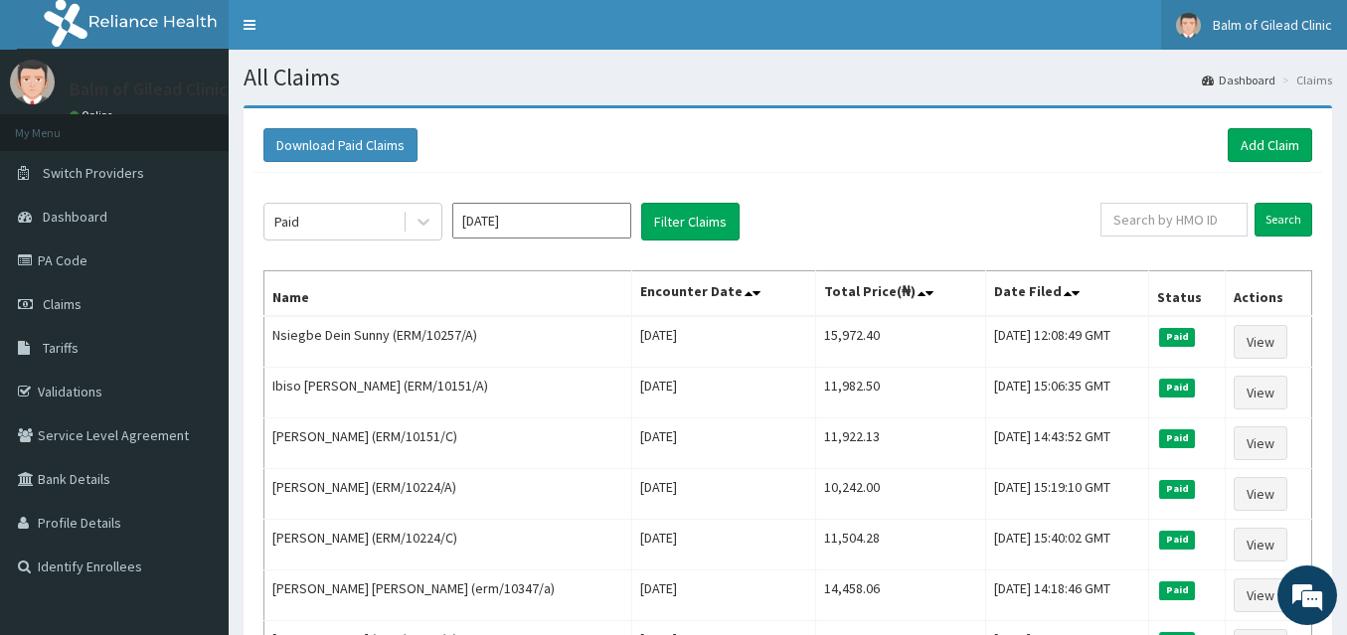
click at [1260, 27] on span "Balm of Gilead Clinic" at bounding box center [1272, 25] width 119 height 18
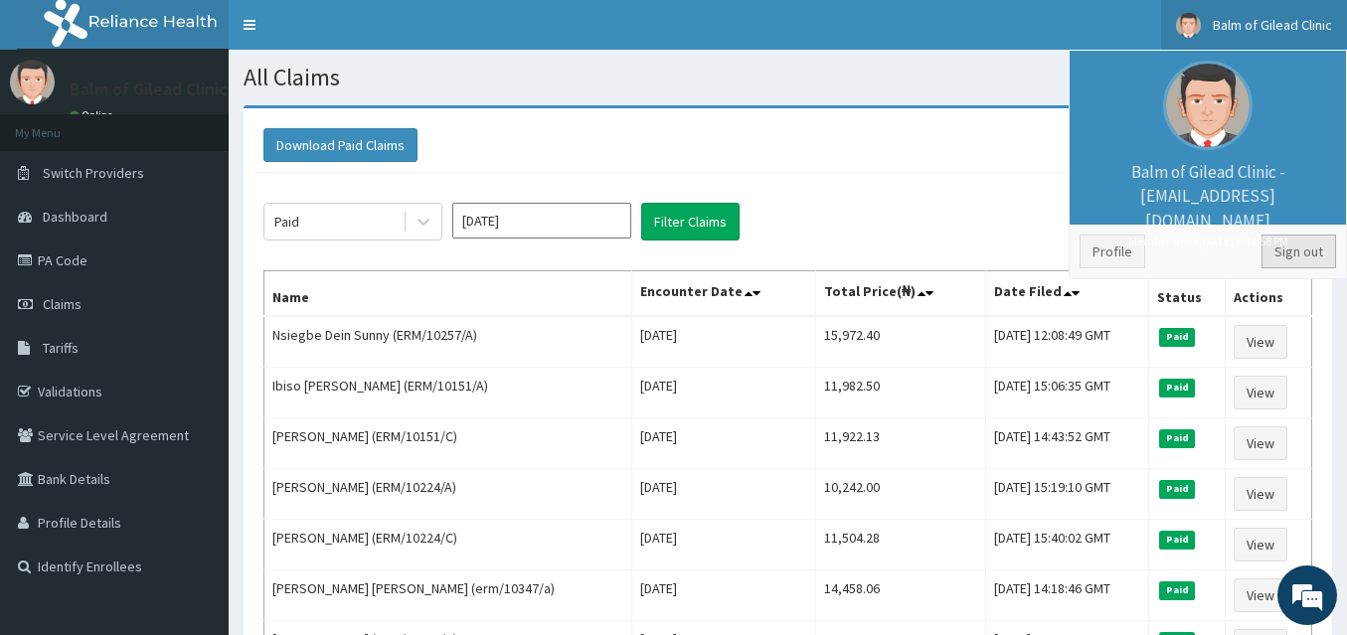
click at [1294, 252] on link "Sign out" at bounding box center [1298, 252] width 75 height 34
